Goal: Transaction & Acquisition: Purchase product/service

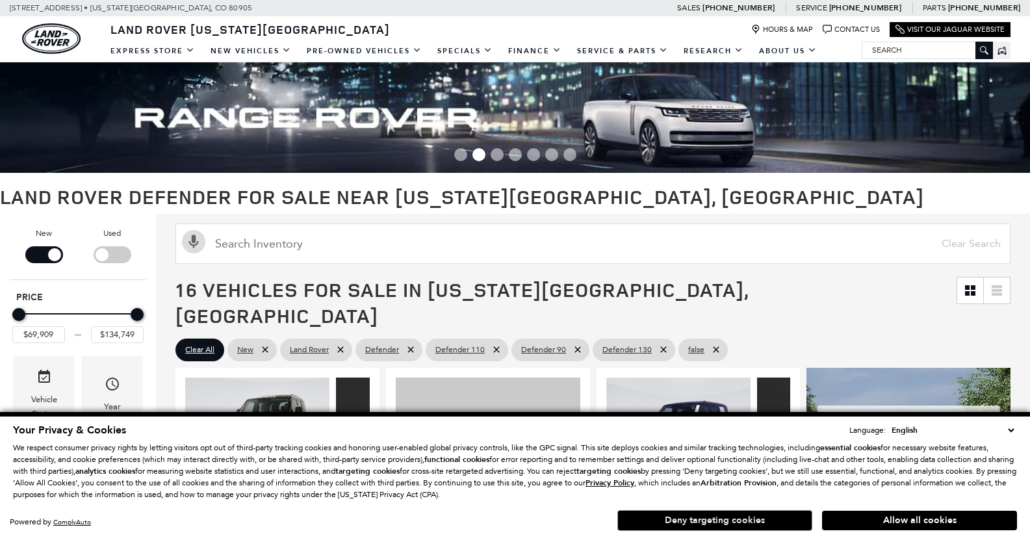
click at [772, 522] on button "Deny targeting cookies" at bounding box center [714, 520] width 195 height 21
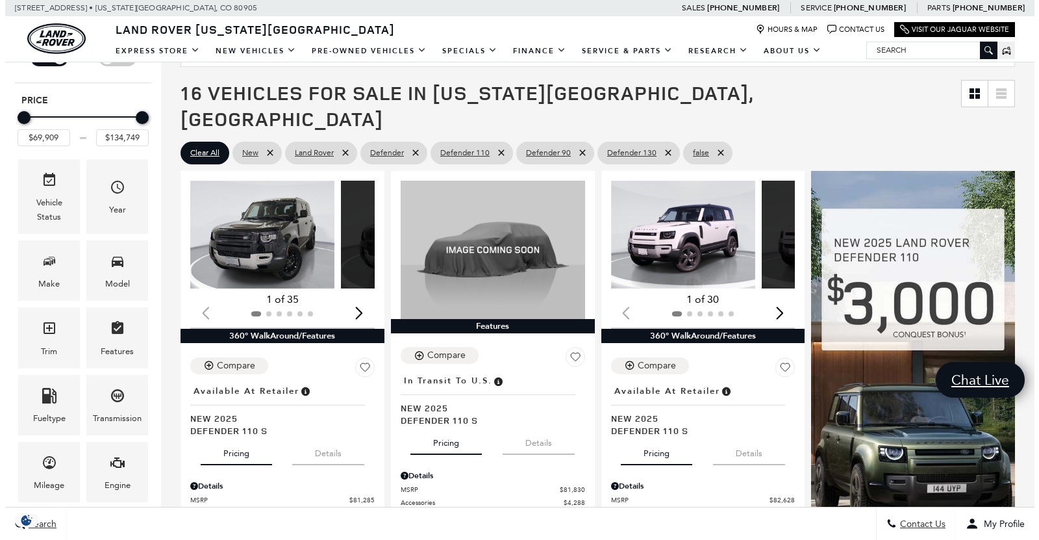
scroll to position [203, 0]
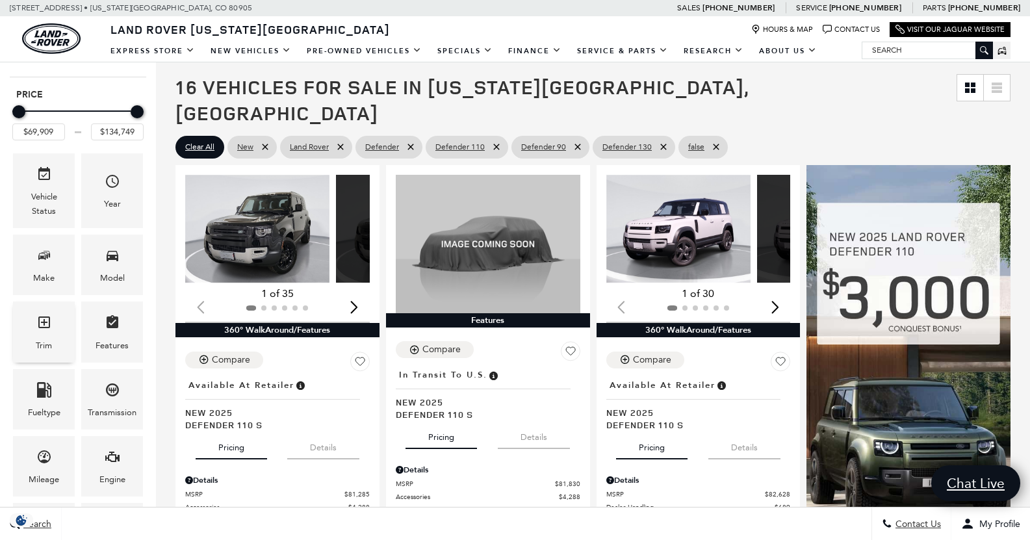
click at [40, 327] on icon "Trim" at bounding box center [44, 322] width 12 height 12
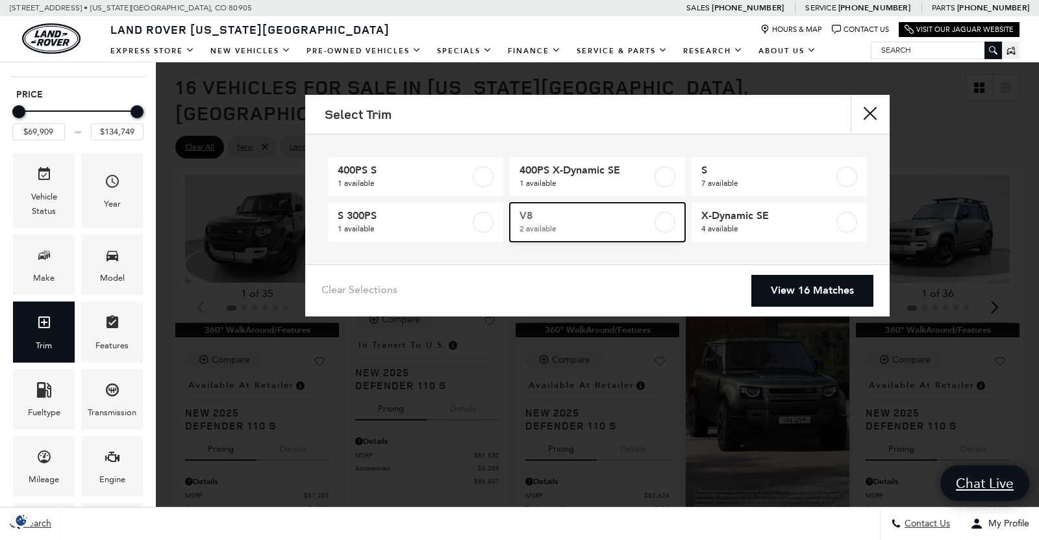
click at [674, 221] on label at bounding box center [665, 222] width 21 height 21
type input "$125,234"
checkbox input "true"
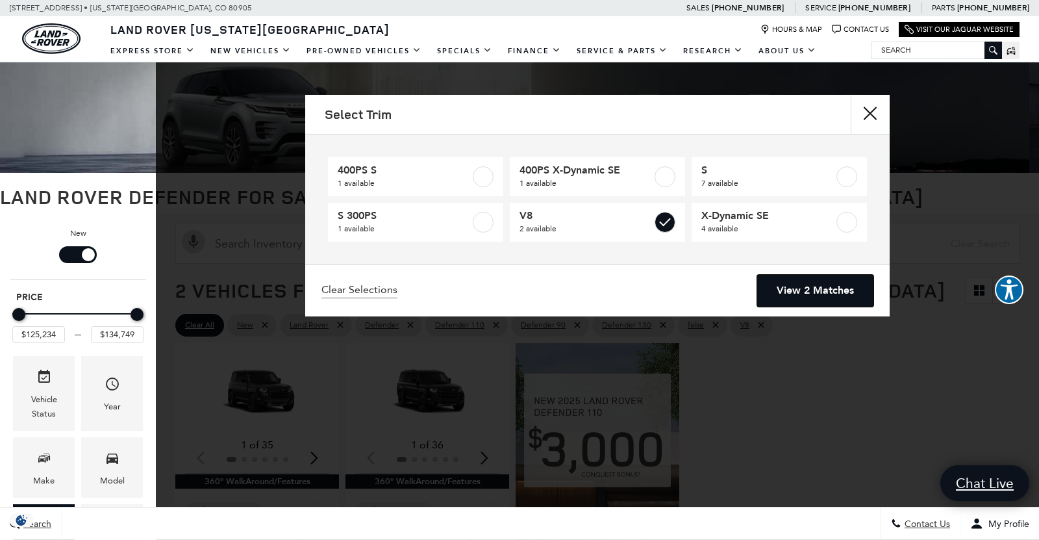
click at [844, 283] on link "View 2 Matches" at bounding box center [815, 291] width 116 height 32
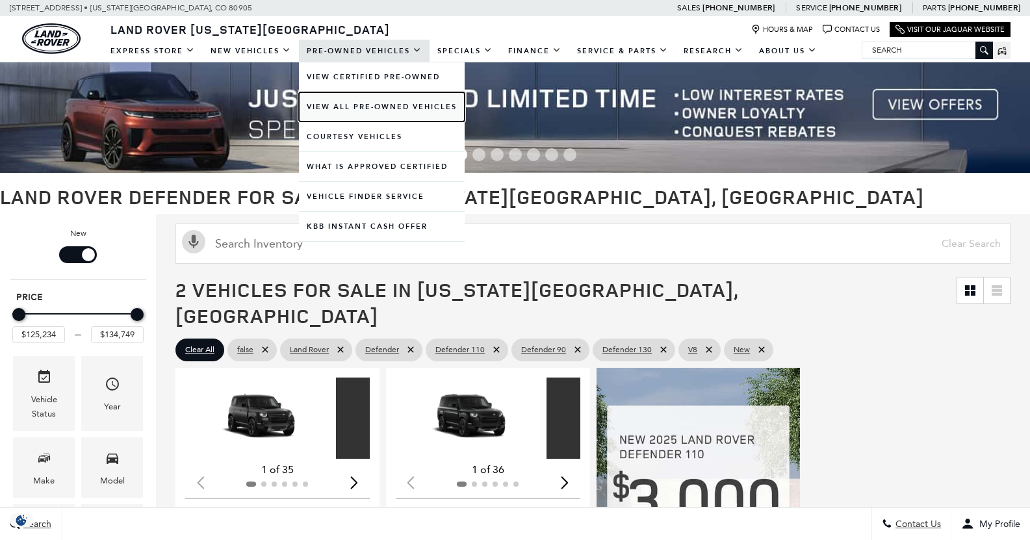
click at [340, 116] on link "View All Pre-Owned Vehicles" at bounding box center [382, 106] width 166 height 29
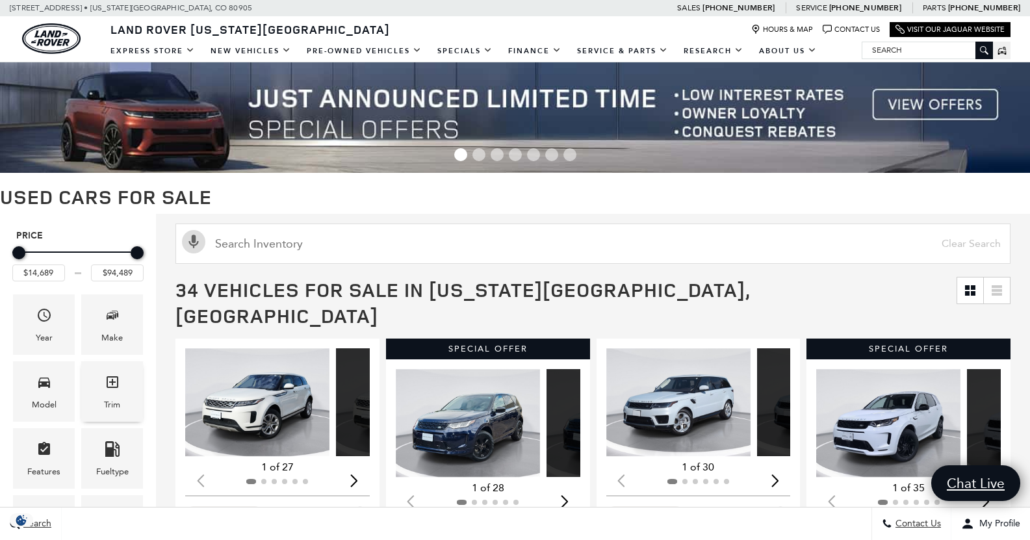
click at [108, 392] on span "Trim" at bounding box center [113, 384] width 16 height 27
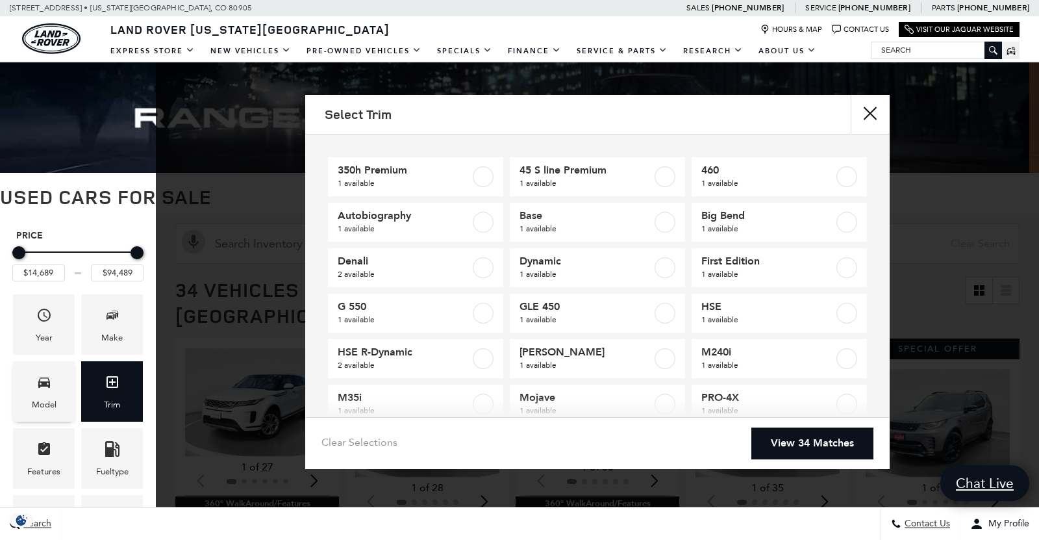
click at [43, 384] on icon "Model" at bounding box center [44, 382] width 12 height 10
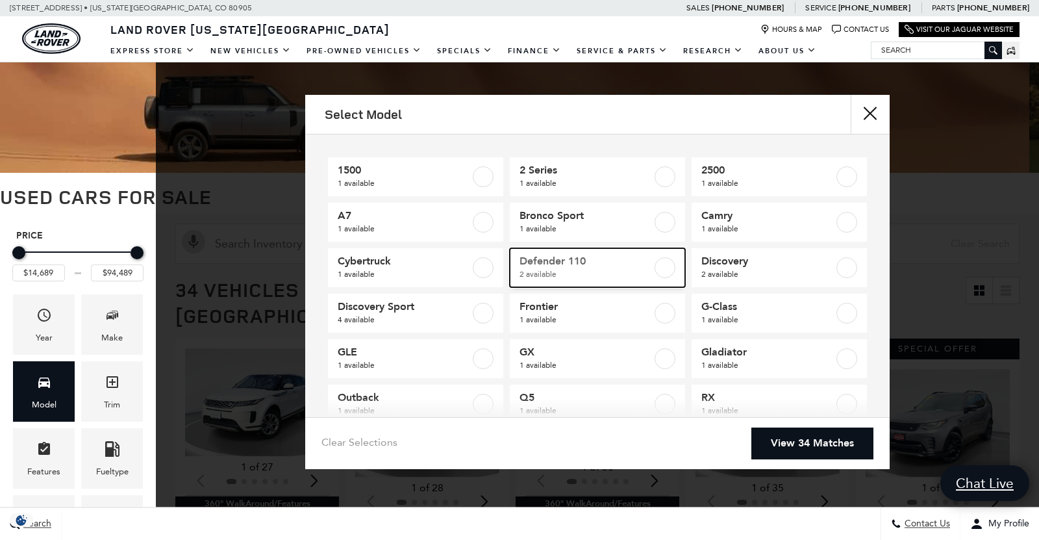
click at [598, 264] on span "Defender 110" at bounding box center [586, 261] width 133 height 13
type input "$57,689"
type input "$65,489"
checkbox input "true"
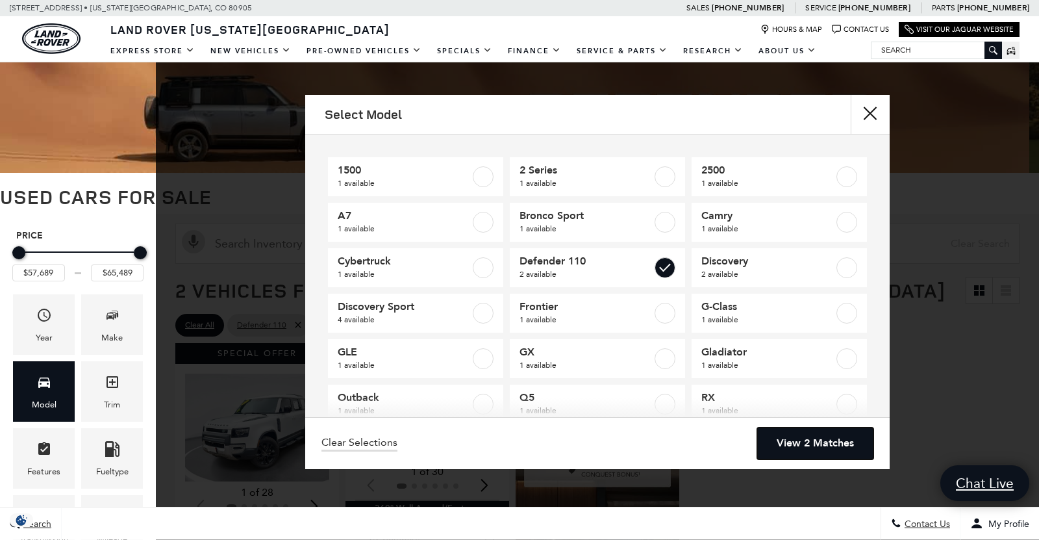
click at [774, 435] on link "View 2 Matches" at bounding box center [815, 443] width 116 height 32
